Goal: Use online tool/utility: Utilize a website feature to perform a specific function

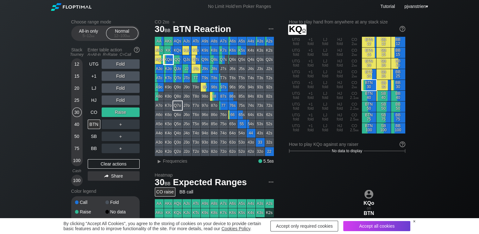
click at [169, 61] on div "KQo" at bounding box center [168, 59] width 9 height 9
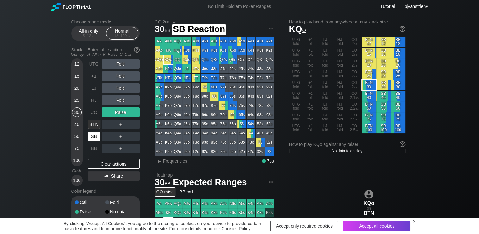
click at [94, 137] on div "SB" at bounding box center [94, 136] width 13 height 10
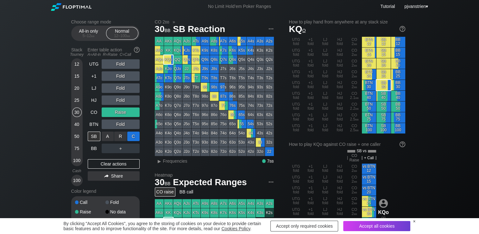
click at [134, 139] on div "C ✕" at bounding box center [133, 136] width 12 height 10
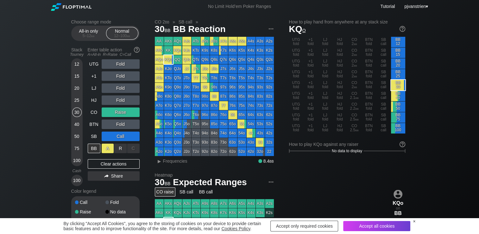
click at [110, 146] on div "A ✕" at bounding box center [108, 149] width 12 height 10
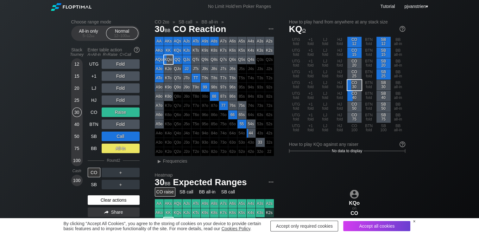
click at [112, 201] on div "Clear actions" at bounding box center [114, 200] width 52 height 10
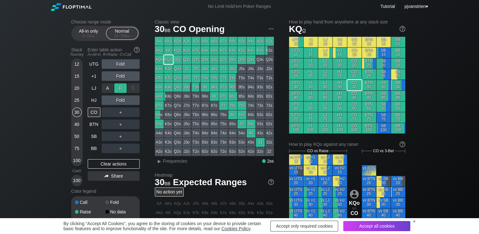
click at [120, 90] on div "R ✕" at bounding box center [120, 88] width 12 height 10
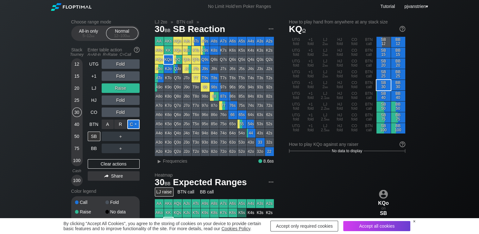
click at [134, 124] on div "C ✕" at bounding box center [133, 124] width 12 height 10
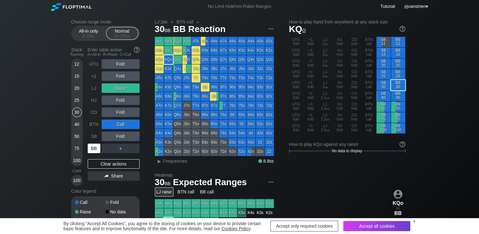
click at [94, 150] on div "BB" at bounding box center [94, 149] width 13 height 10
click at [106, 166] on div "Clear actions" at bounding box center [114, 164] width 52 height 10
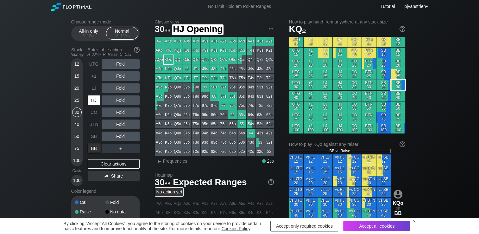
click at [92, 100] on div "HJ" at bounding box center [94, 100] width 13 height 10
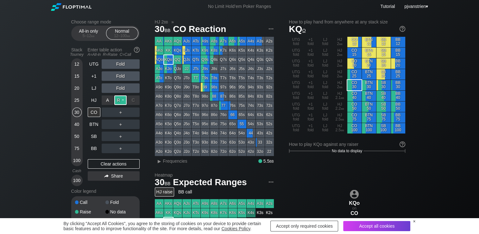
click at [118, 101] on div "R ✕" at bounding box center [120, 100] width 12 height 10
click at [131, 112] on div "C ✕" at bounding box center [133, 112] width 12 height 10
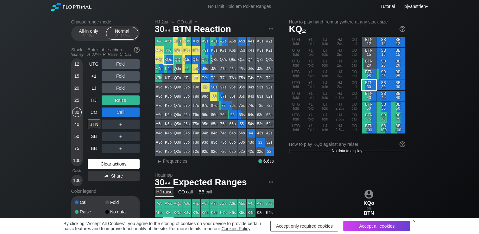
click at [118, 167] on div "Clear actions" at bounding box center [114, 164] width 52 height 10
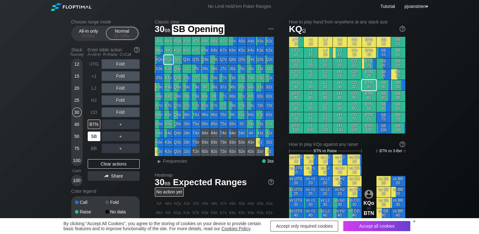
click at [92, 138] on div "SB" at bounding box center [94, 136] width 13 height 10
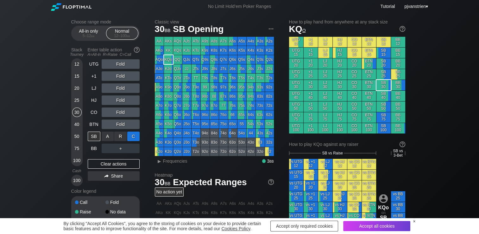
click at [131, 137] on div "C ✕" at bounding box center [133, 136] width 12 height 10
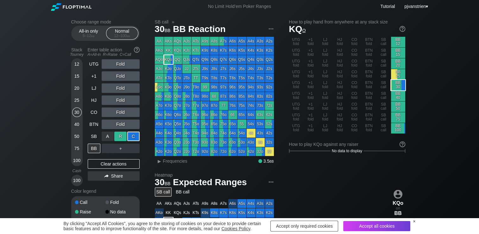
click at [118, 139] on div "R ✕" at bounding box center [120, 136] width 12 height 10
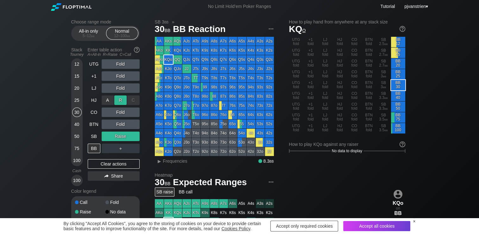
click at [118, 99] on div "R ✕" at bounding box center [120, 100] width 12 height 10
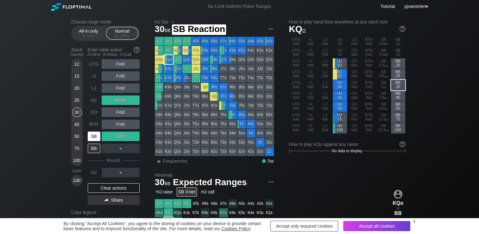
click at [94, 132] on div "SB" at bounding box center [94, 136] width 13 height 10
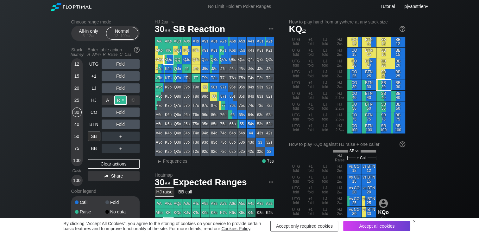
click at [122, 101] on div "R ✕" at bounding box center [120, 100] width 12 height 10
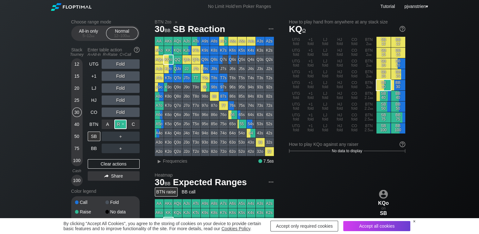
click at [121, 124] on div "R ✕" at bounding box center [120, 124] width 12 height 10
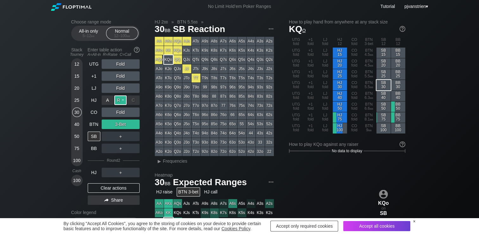
click at [119, 101] on div "R ✕" at bounding box center [120, 100] width 12 height 10
click at [94, 131] on div "SB" at bounding box center [95, 136] width 14 height 12
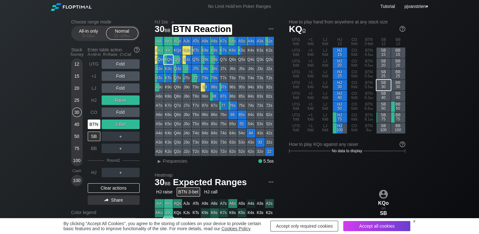
click at [94, 126] on div "BTN" at bounding box center [94, 124] width 13 height 10
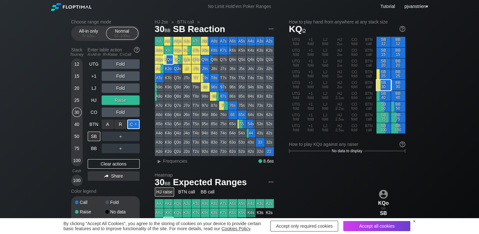
click at [134, 124] on div "C ✕" at bounding box center [133, 124] width 12 height 10
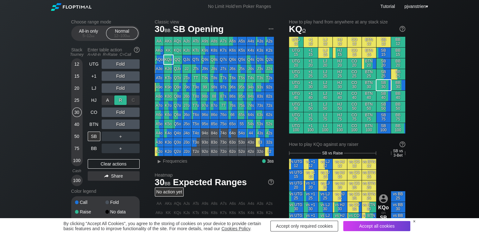
click at [123, 102] on div "R ✕" at bounding box center [120, 100] width 12 height 10
